Goal: Transaction & Acquisition: Purchase product/service

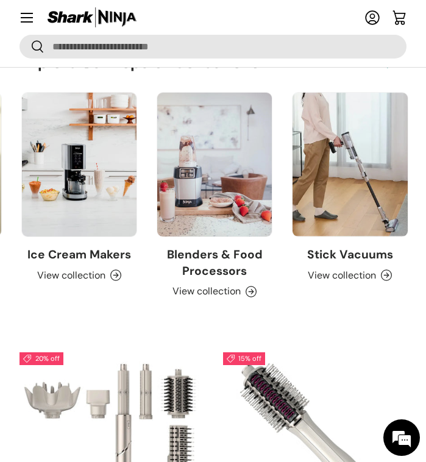
scroll to position [0, 271]
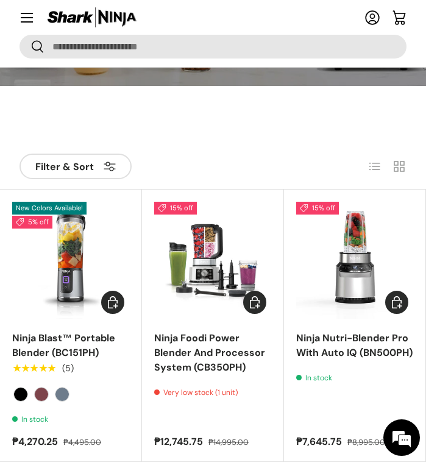
scroll to position [201, 0]
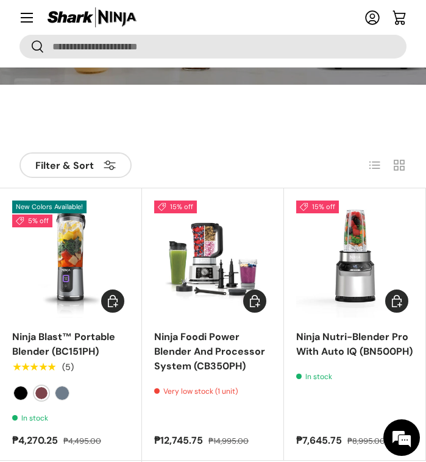
click at [40, 394] on label "Cranberry" at bounding box center [41, 393] width 15 height 15
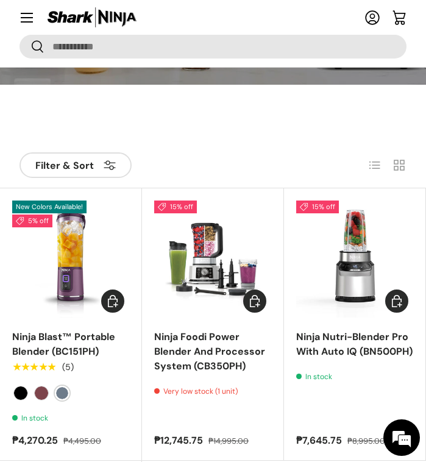
click at [59, 395] on label "Navy Blue" at bounding box center [62, 393] width 15 height 15
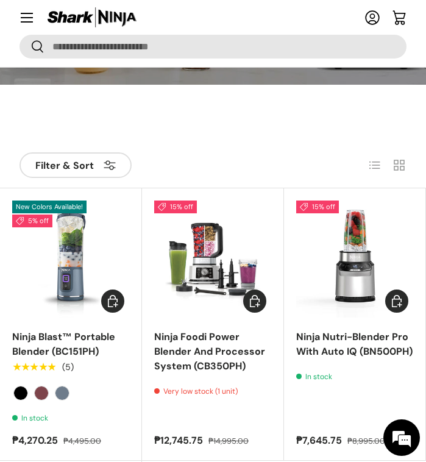
click at [51, 212] on span "New Colors Available!" at bounding box center [49, 207] width 74 height 13
click at [0, 0] on img "Ninja Blast™ Portable Blender (BC151PH)" at bounding box center [0, 0] width 0 height 0
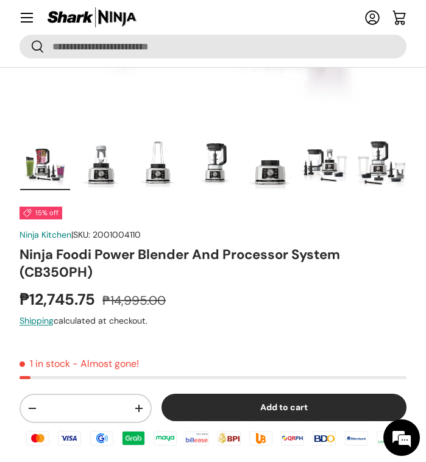
scroll to position [346, 0]
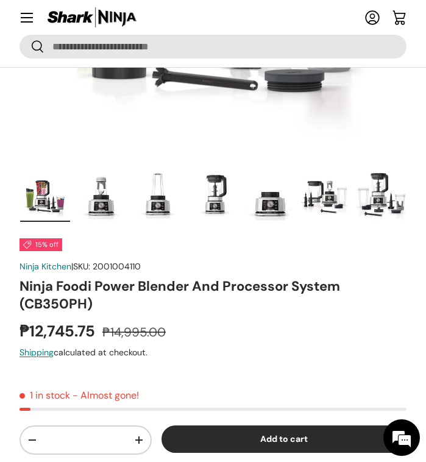
click at [54, 201] on img "Gallery Viewer" at bounding box center [45, 196] width 50 height 51
click at [109, 197] on img "Gallery Viewer" at bounding box center [101, 196] width 50 height 51
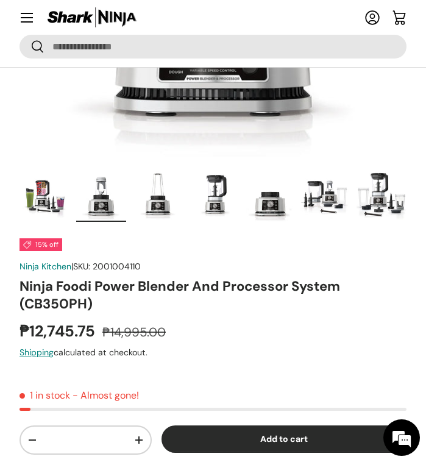
click at [174, 196] on img "Gallery Viewer" at bounding box center [157, 196] width 50 height 51
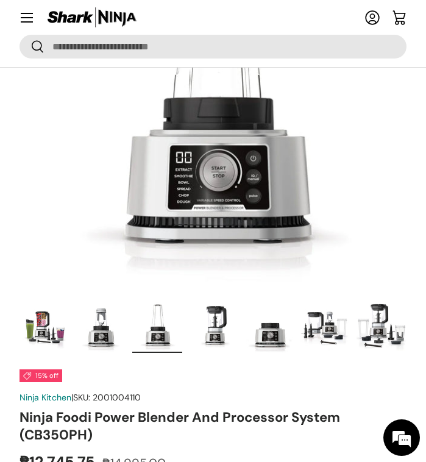
scroll to position [216, 0]
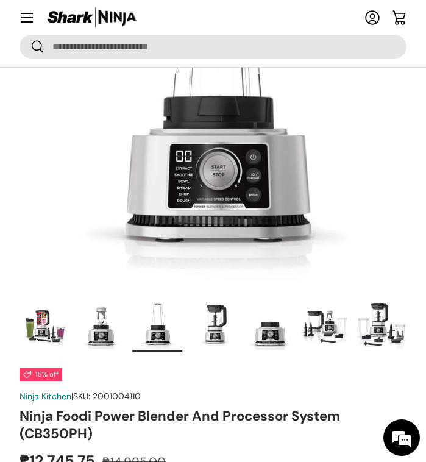
click at [210, 330] on img "Gallery Viewer" at bounding box center [213, 326] width 50 height 51
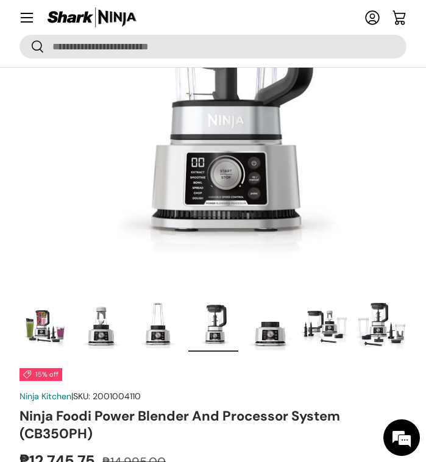
click at [266, 322] on img "Gallery Viewer" at bounding box center [269, 326] width 50 height 51
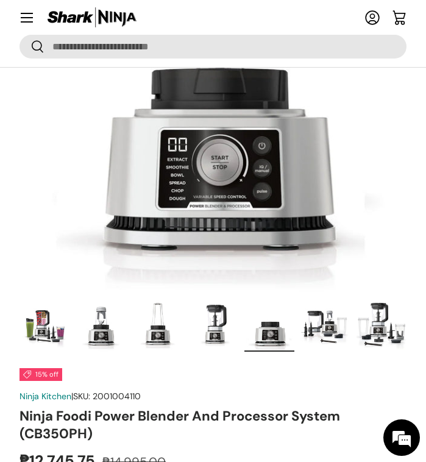
scroll to position [0, 0]
click at [343, 322] on img "Gallery Viewer" at bounding box center [326, 326] width 50 height 51
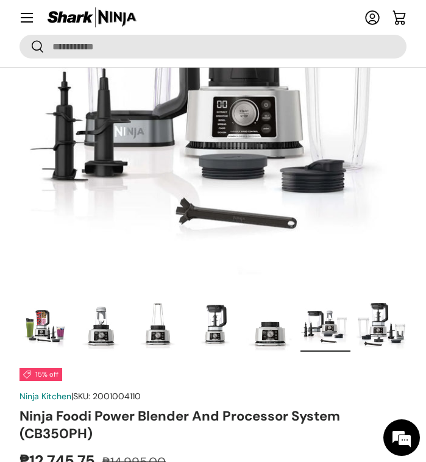
click at [382, 329] on img "Gallery Viewer" at bounding box center [382, 326] width 50 height 51
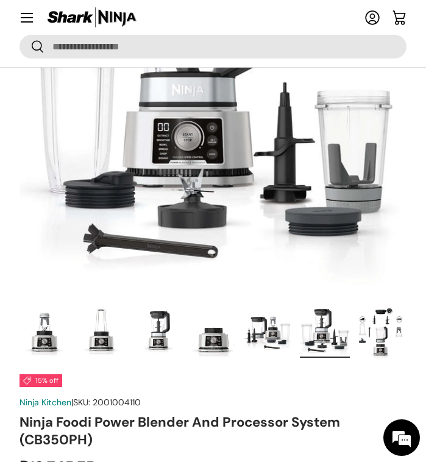
scroll to position [208, 0]
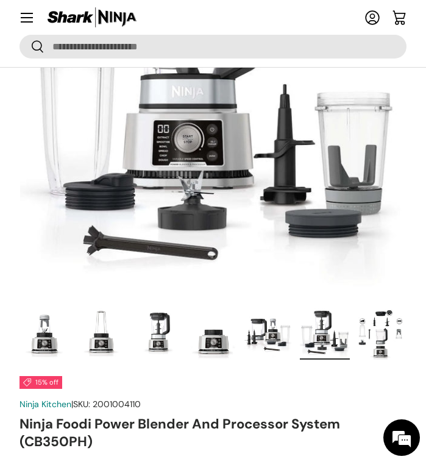
click at [274, 346] on img "Gallery Viewer" at bounding box center [269, 333] width 50 height 51
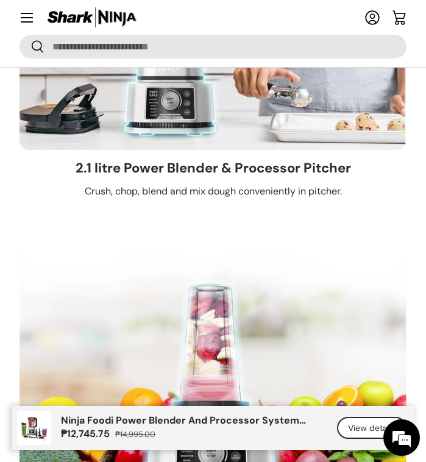
scroll to position [4742, 0]
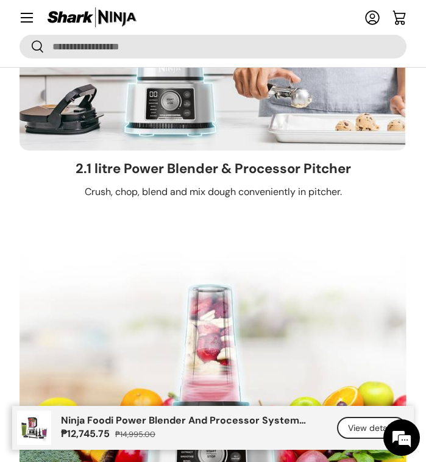
click at [179, 257] on img at bounding box center [213, 365] width 387 height 235
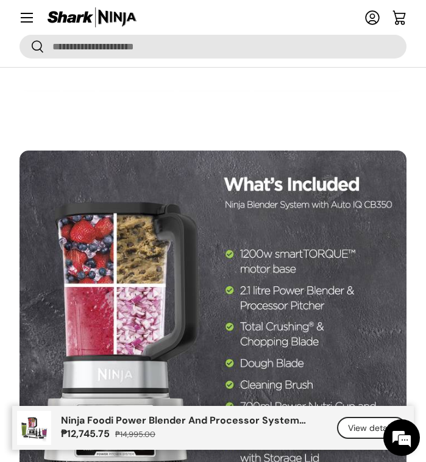
scroll to position [7056, 0]
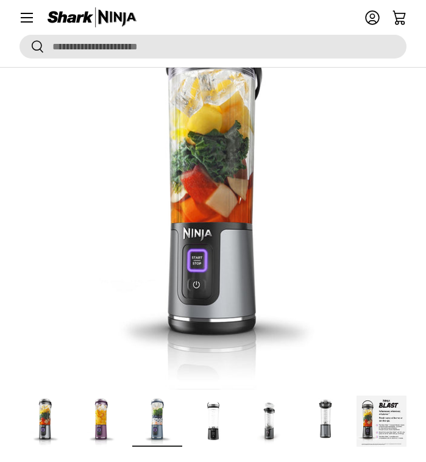
scroll to position [0, 781]
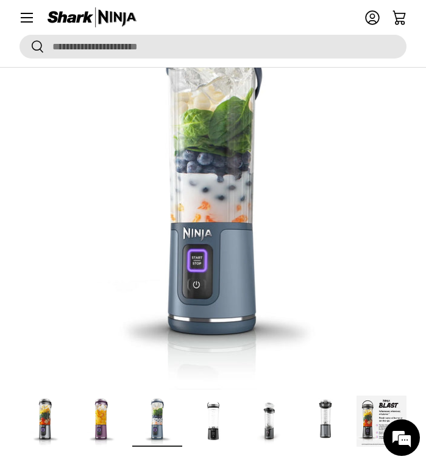
click at [207, 421] on img "Gallery Viewer" at bounding box center [213, 421] width 50 height 51
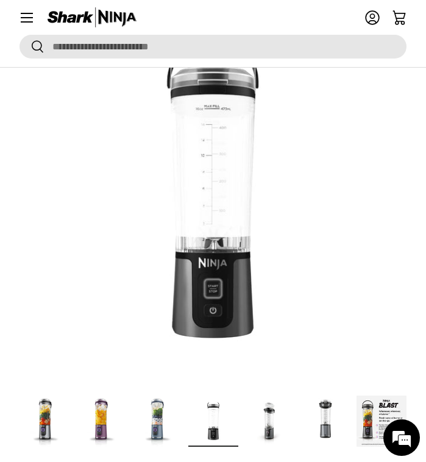
click at [44, 425] on img "Gallery Viewer" at bounding box center [45, 421] width 50 height 51
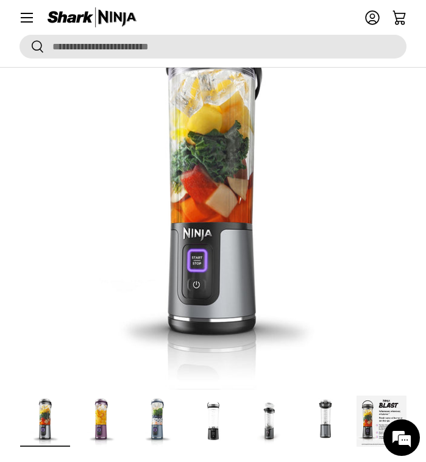
click at [59, 425] on img "Gallery Viewer" at bounding box center [45, 421] width 50 height 51
click at [108, 422] on img "Gallery Viewer" at bounding box center [101, 421] width 50 height 51
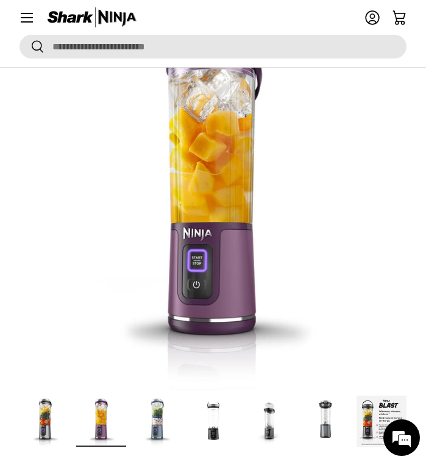
click at [154, 422] on img "Gallery Viewer" at bounding box center [157, 421] width 50 height 51
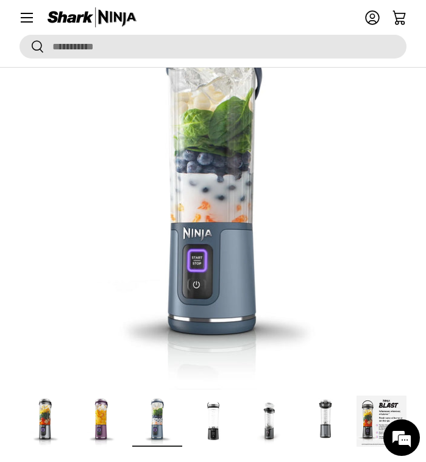
click at [216, 422] on img "Gallery Viewer" at bounding box center [213, 421] width 50 height 51
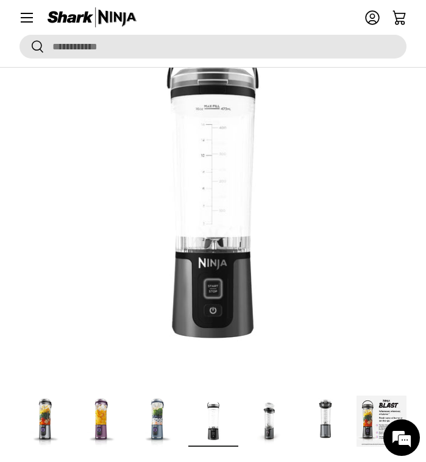
click at [259, 423] on img "Gallery Viewer" at bounding box center [269, 421] width 50 height 51
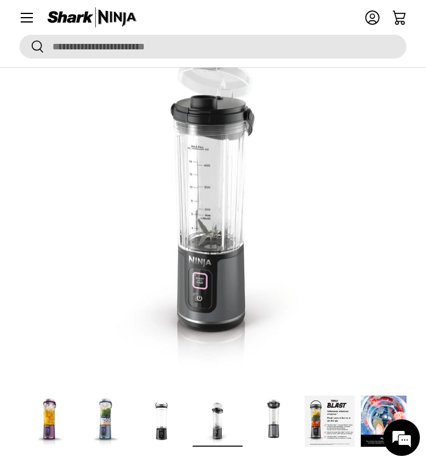
scroll to position [0, 56]
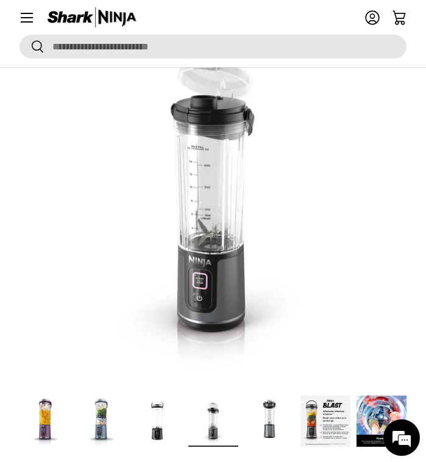
click at [271, 424] on img "Gallery Viewer" at bounding box center [269, 421] width 50 height 51
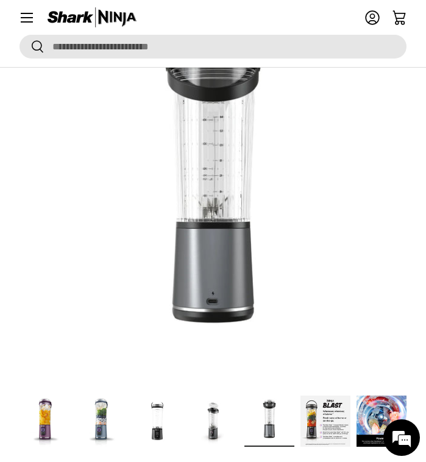
click at [310, 424] on img "Gallery Viewer" at bounding box center [326, 421] width 50 height 51
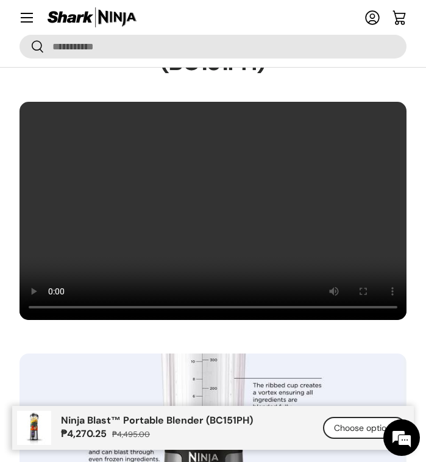
scroll to position [1506, 0]
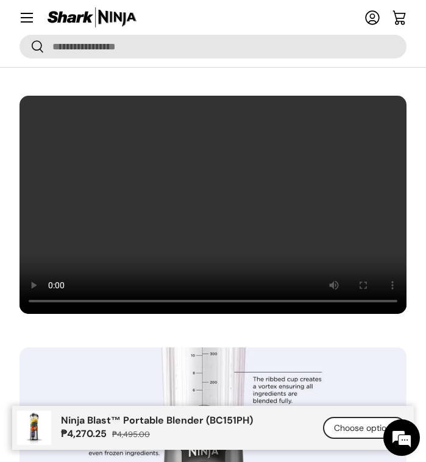
click at [48, 292] on video at bounding box center [213, 204] width 388 height 219
click at [54, 285] on video at bounding box center [213, 204] width 388 height 219
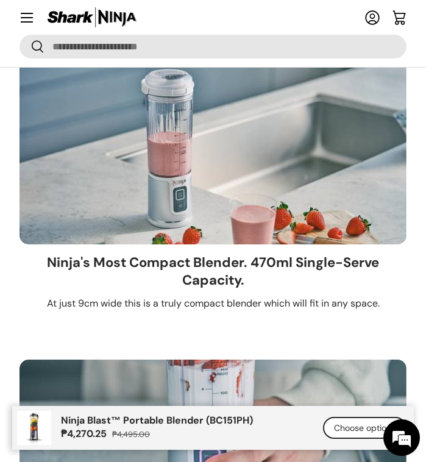
scroll to position [2713, 0]
